Goal: Transaction & Acquisition: Purchase product/service

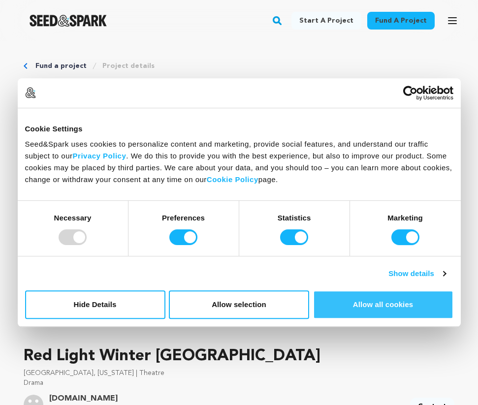
click at [366, 301] on button "Allow all cookies" at bounding box center [383, 305] width 140 height 29
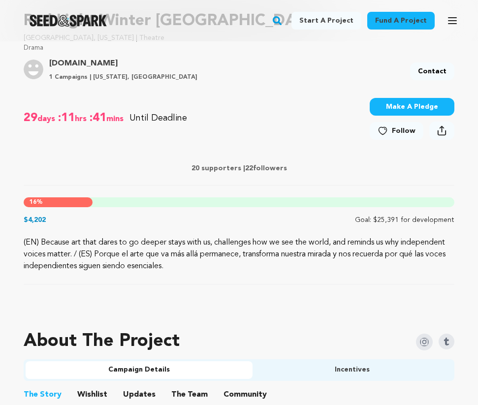
scroll to position [336, 0]
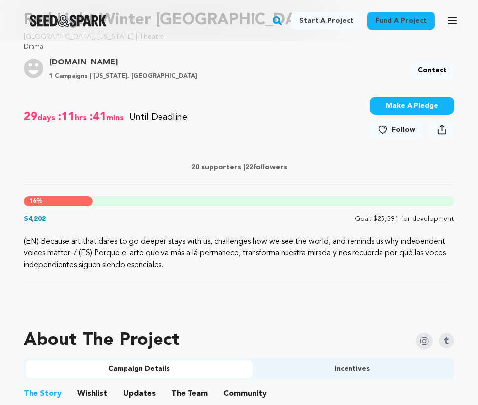
click at [400, 106] on button "Make A Pledge" at bounding box center [412, 106] width 85 height 18
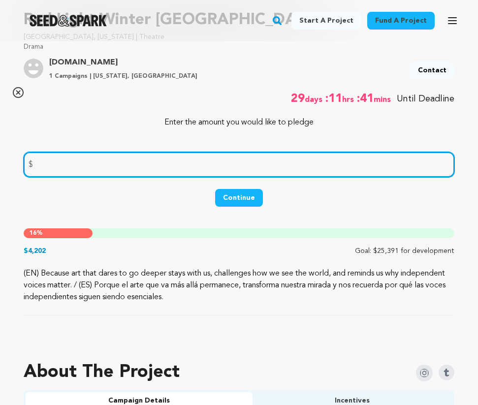
click at [327, 171] on input "number" at bounding box center [239, 164] width 431 height 25
type input "10"
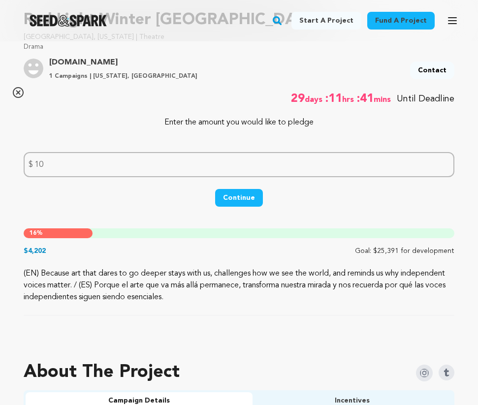
click at [237, 201] on button "Continue" at bounding box center [239, 198] width 48 height 18
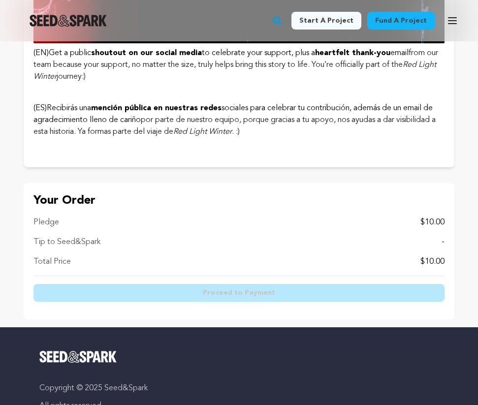
scroll to position [451, 0]
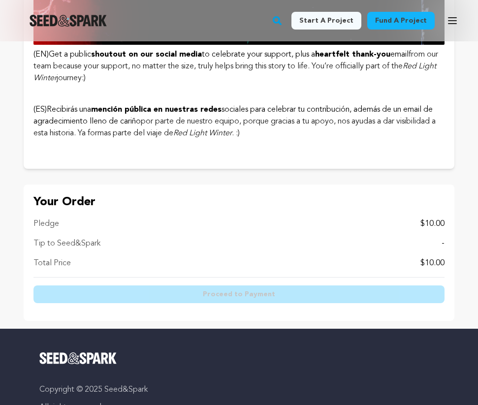
click at [421, 242] on div "Tip to Seed&Spark -" at bounding box center [238, 244] width 411 height 12
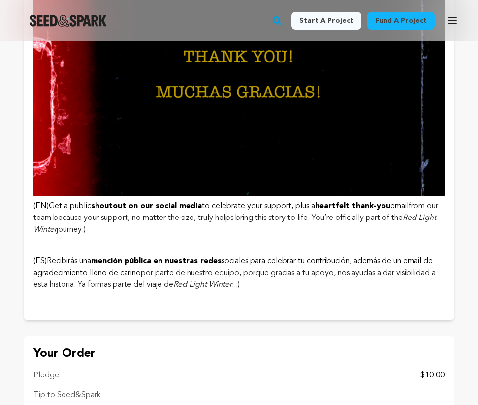
scroll to position [0, 0]
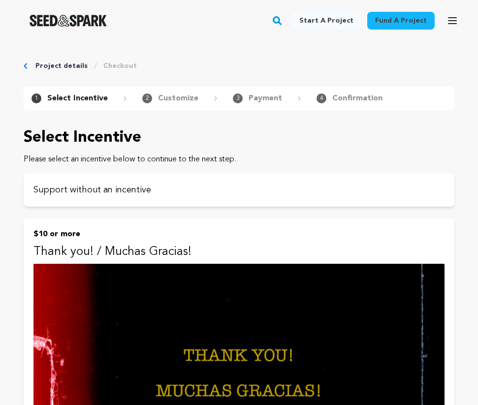
click at [94, 98] on p "Select Incentive" at bounding box center [77, 99] width 61 height 12
click at [170, 98] on p "Customize" at bounding box center [178, 99] width 40 height 12
click at [127, 304] on img at bounding box center [238, 379] width 411 height 231
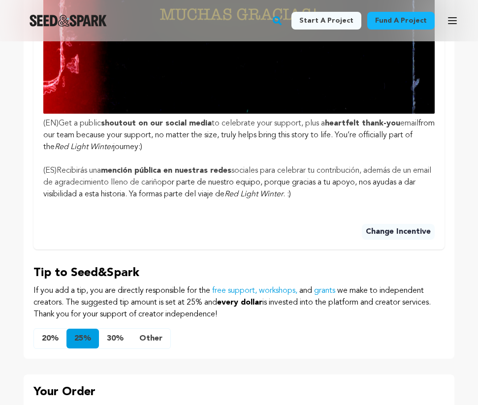
scroll to position [692, 0]
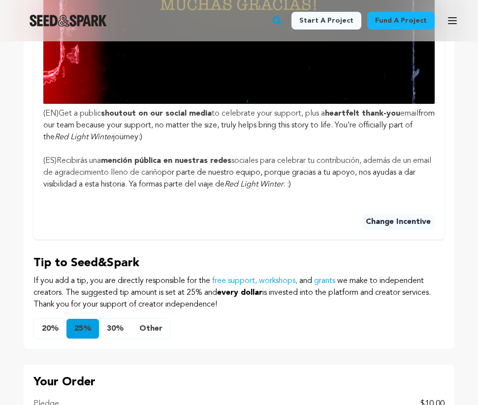
click at [154, 324] on button "Other" at bounding box center [150, 329] width 39 height 20
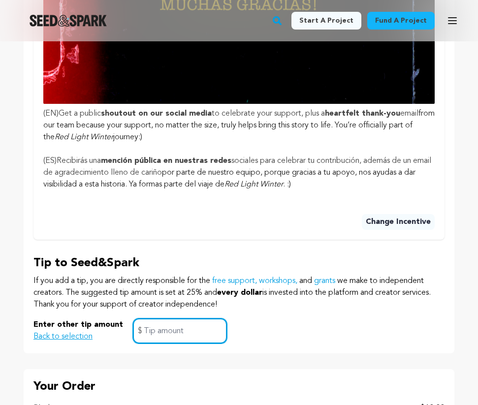
click at [154, 324] on input "text" at bounding box center [180, 331] width 94 height 25
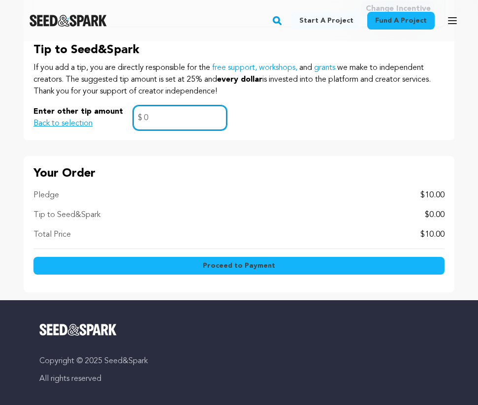
scroll to position [904, 0]
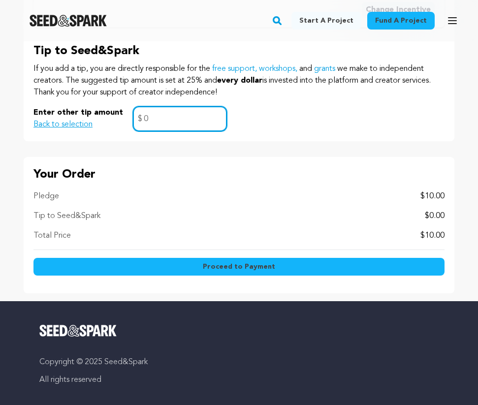
type input "0"
click at [214, 265] on span "Proceed to Payment" at bounding box center [239, 267] width 72 height 10
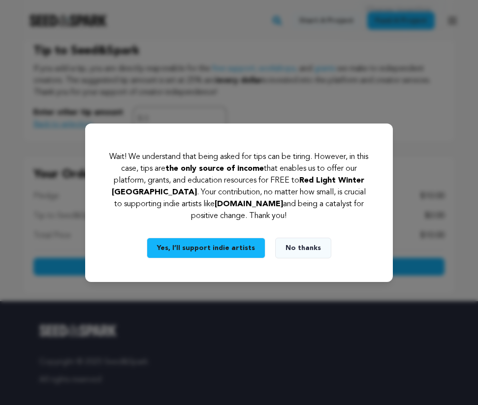
click at [311, 246] on button "No thanks" at bounding box center [303, 248] width 56 height 21
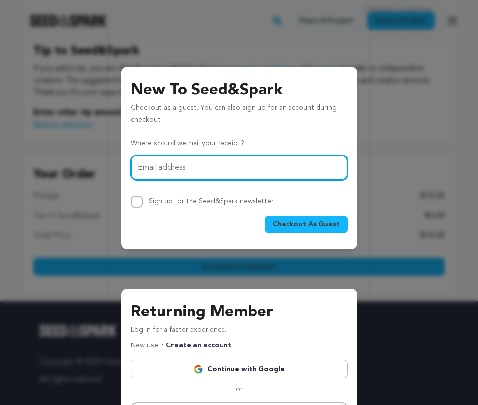
click at [238, 174] on input "Email address" at bounding box center [239, 167] width 217 height 25
type input "chandnishahh1@gmail.com"
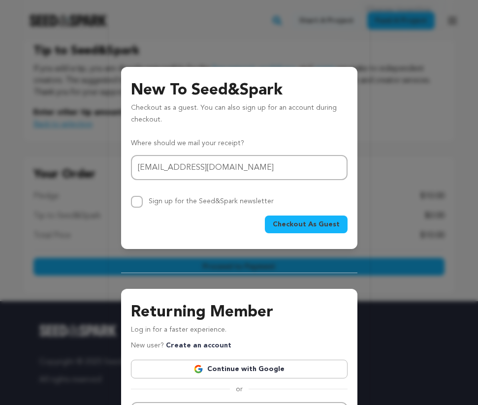
click at [286, 224] on span "Checkout As Guest" at bounding box center [306, 225] width 67 height 10
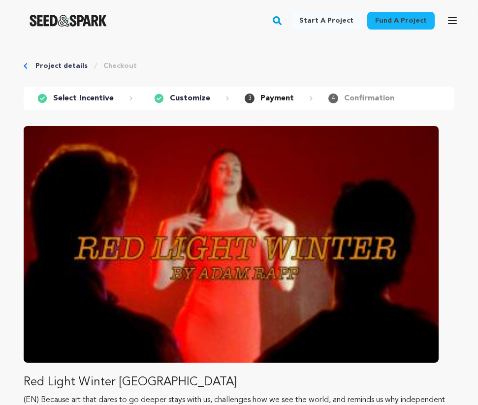
scroll to position [305, 0]
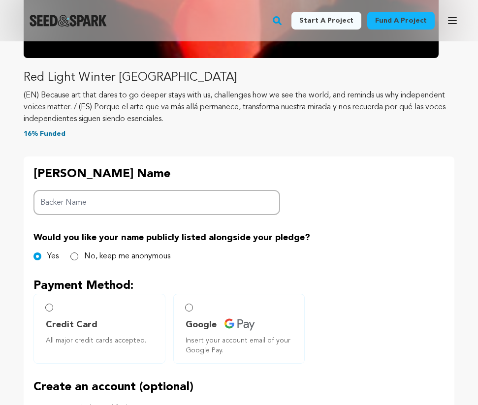
click at [111, 194] on input "Backer Name" at bounding box center [156, 202] width 247 height 25
type input "[PERSON_NAME]"
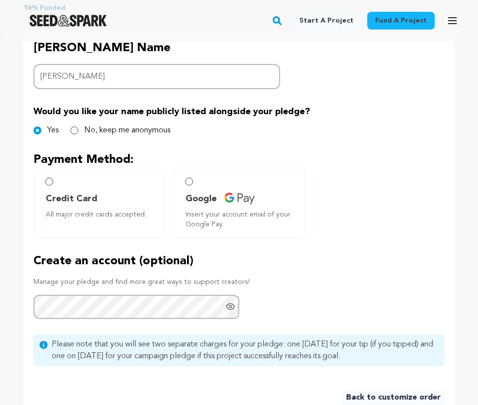
scroll to position [431, 0]
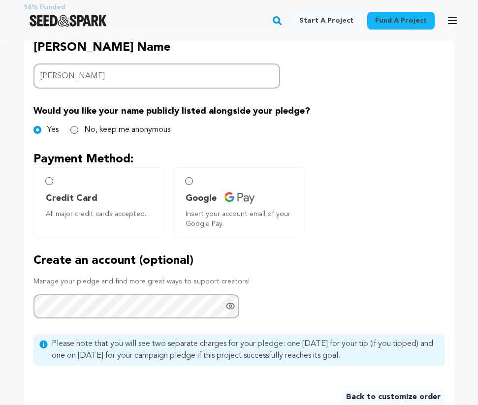
click at [120, 197] on span "Credit Card" at bounding box center [101, 199] width 111 height 14
radio input "true"
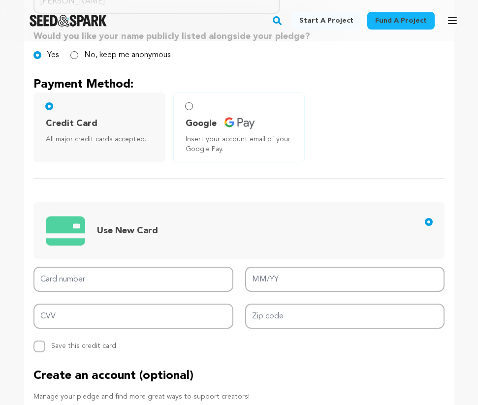
scroll to position [534, 0]
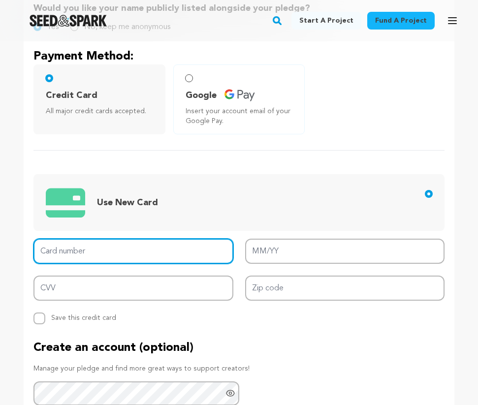
click at [112, 261] on input "Card number" at bounding box center [133, 251] width 200 height 25
type input "[CREDIT_CARD_NUMBER]"
type input "06/29"
type input "4485"
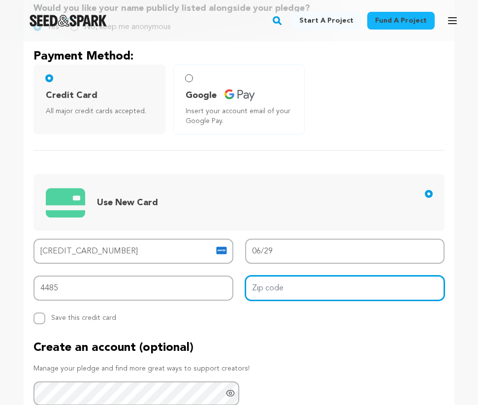
click at [273, 285] on input "Zip code" at bounding box center [345, 288] width 200 height 25
type input "90048"
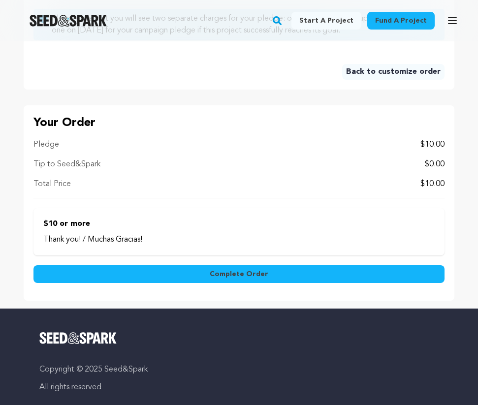
scroll to position [949, 0]
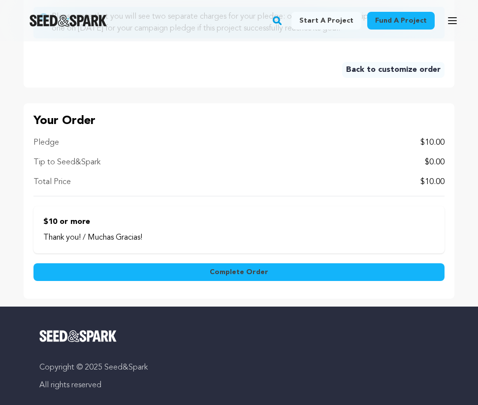
click at [154, 268] on button "Complete Order" at bounding box center [238, 272] width 411 height 18
